Goal: Task Accomplishment & Management: Manage account settings

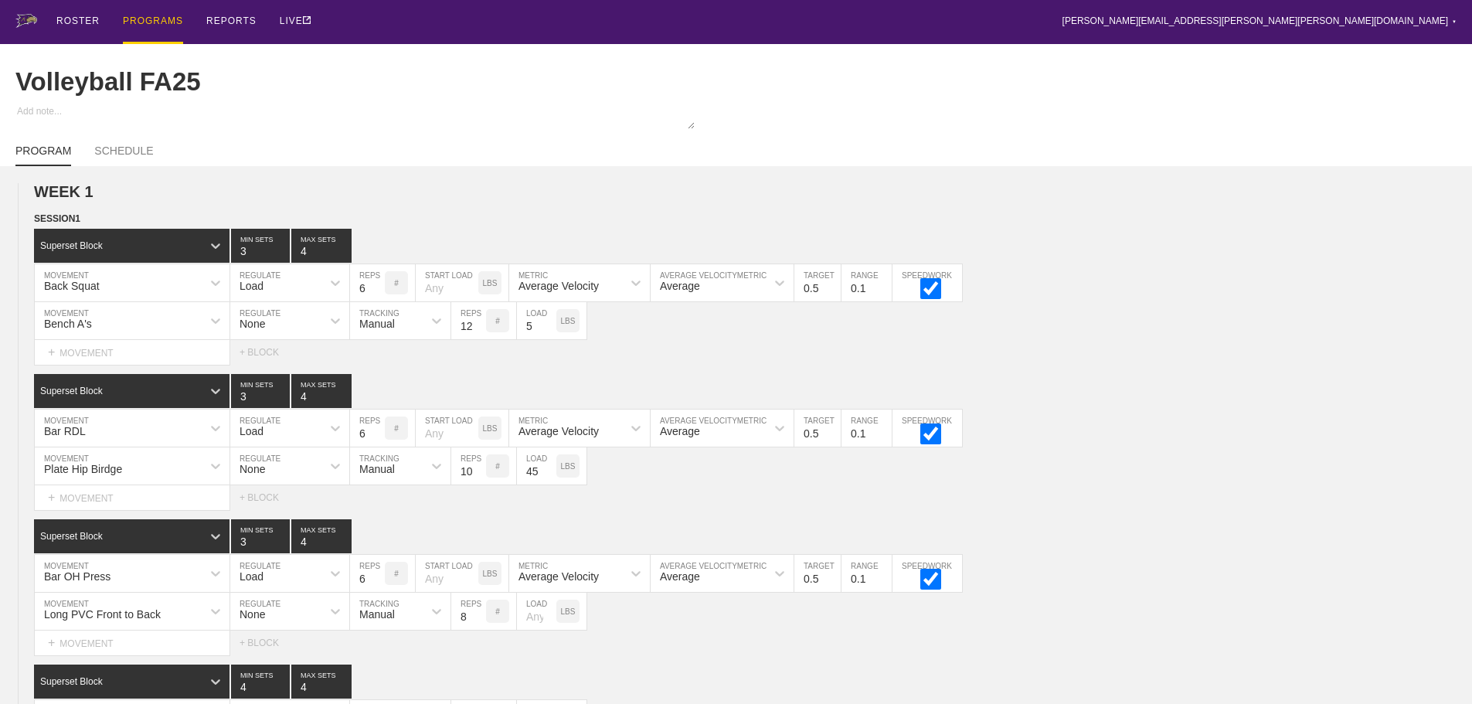
click at [158, 20] on div "PROGRAMS" at bounding box center [153, 22] width 60 height 44
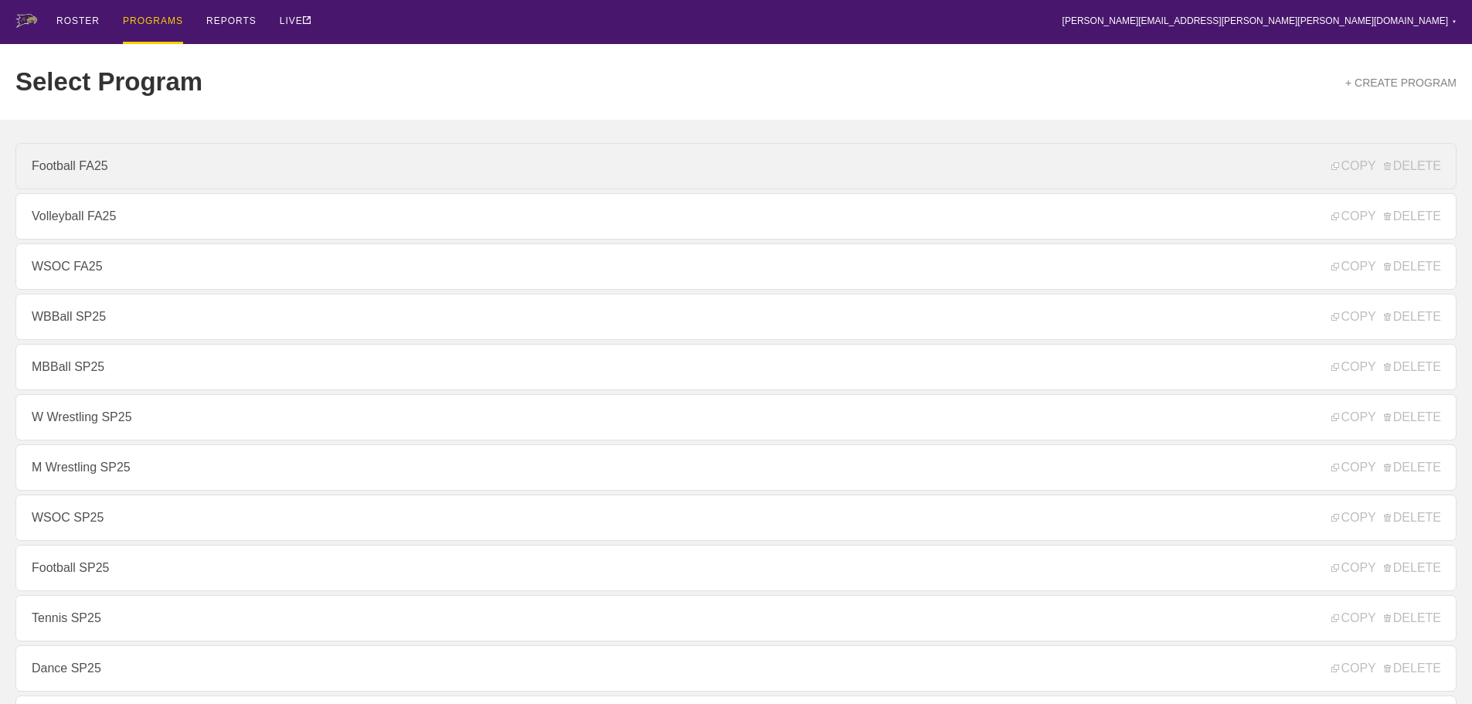
click at [70, 176] on link "Football FA25" at bounding box center [735, 166] width 1441 height 46
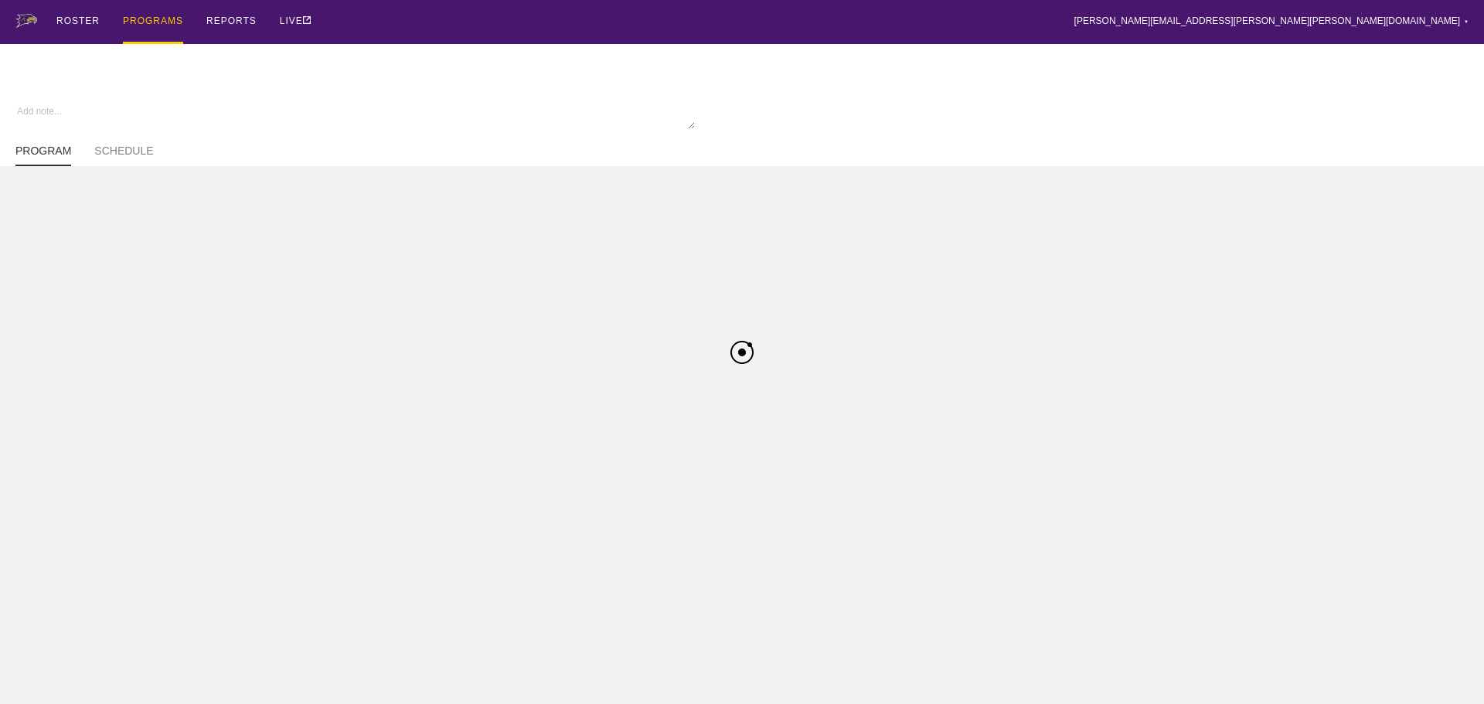
type textarea "x"
type input "Football FA25"
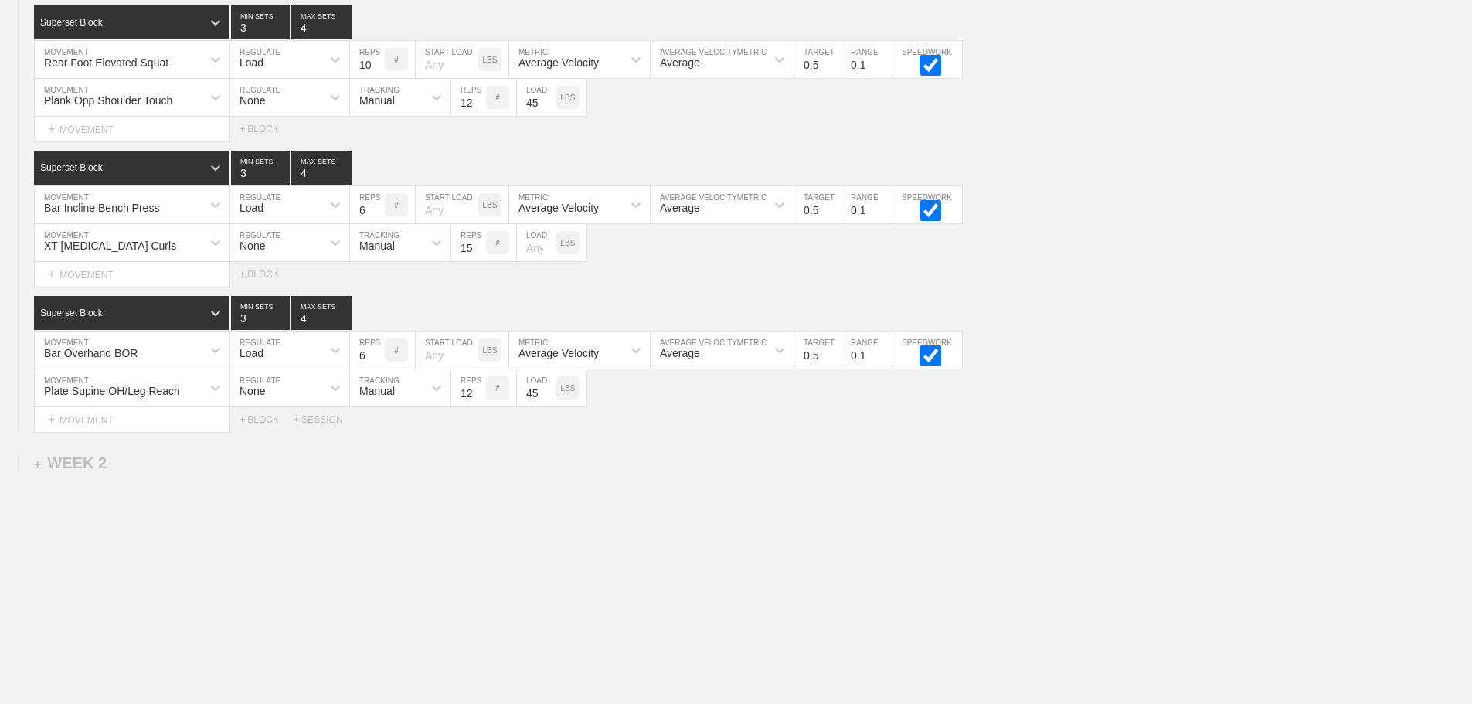
scroll to position [506, 0]
